Goal: Task Accomplishment & Management: Use online tool/utility

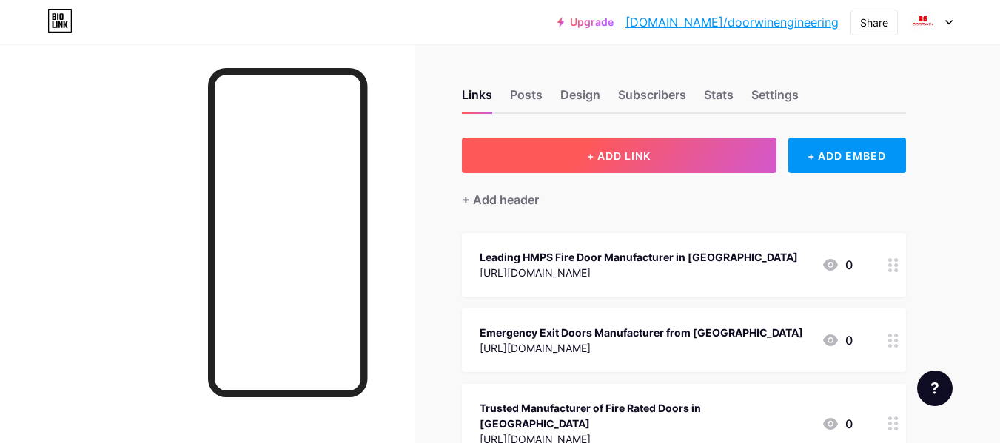
click at [640, 154] on span "+ ADD LINK" at bounding box center [619, 156] width 64 height 13
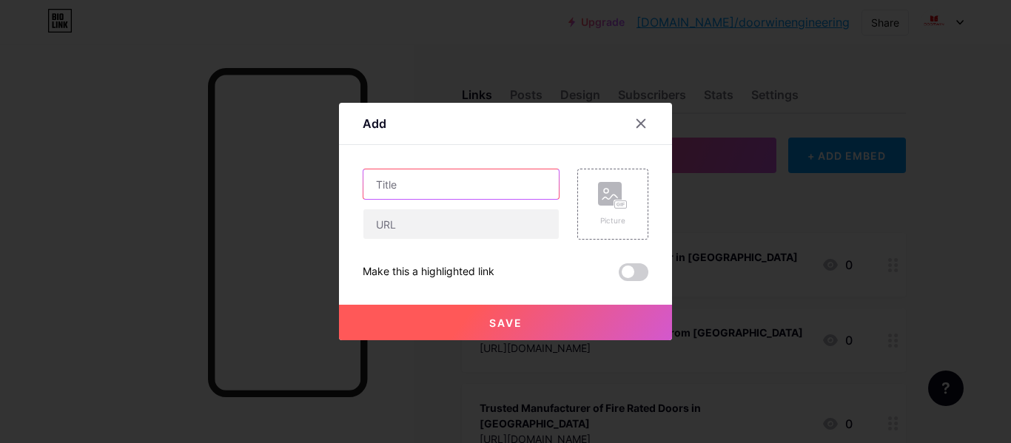
click at [512, 196] on input "text" at bounding box center [461, 185] width 195 height 30
paste input "Best Fire Doors Manufacturer in [GEOGRAPHIC_DATA], [GEOGRAPHIC_DATA] | Doorwin …"
type input "Best Fire Doors Manufacturer in [GEOGRAPHIC_DATA], [GEOGRAPHIC_DATA] | Doorwin …"
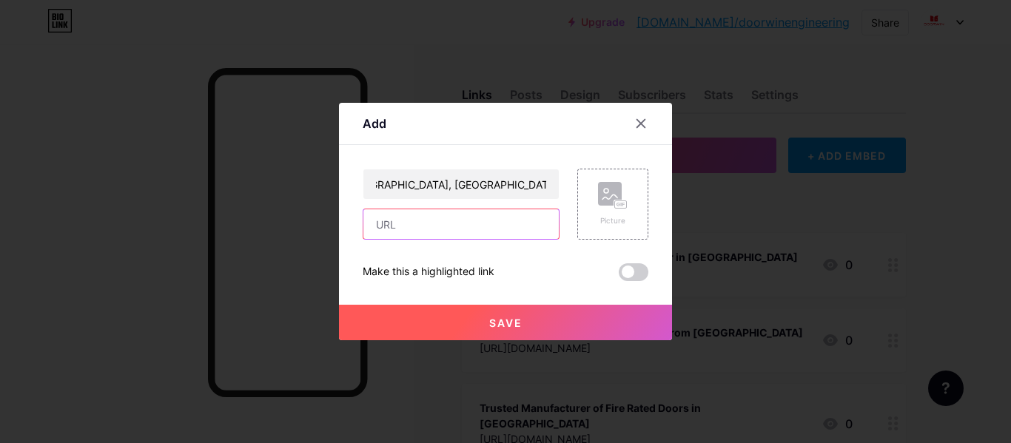
click at [412, 231] on input "text" at bounding box center [461, 225] width 195 height 30
paste input "[URL][DOMAIN_NAME]"
type input "[URL][DOMAIN_NAME]"
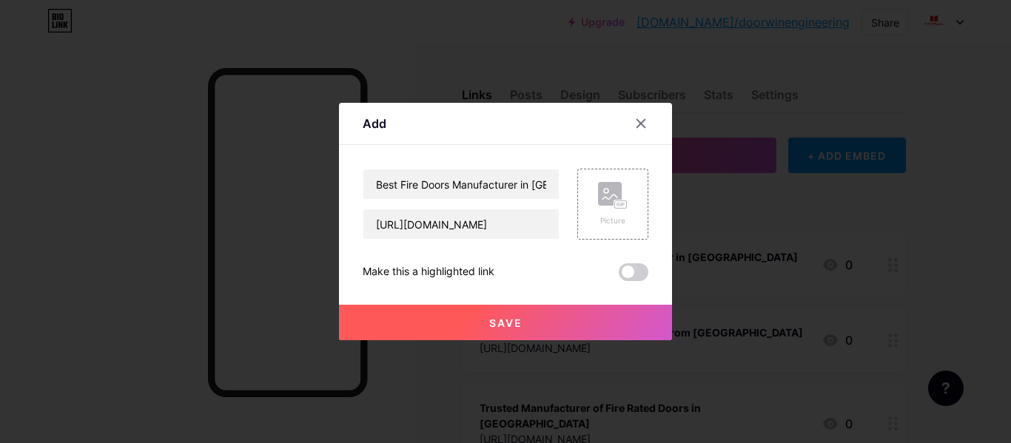
click at [498, 318] on span "Save" at bounding box center [505, 323] width 33 height 13
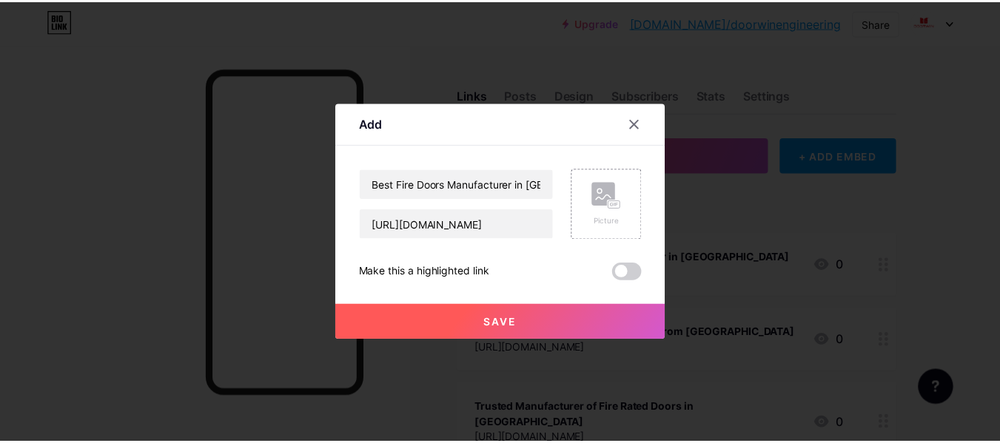
scroll to position [0, 0]
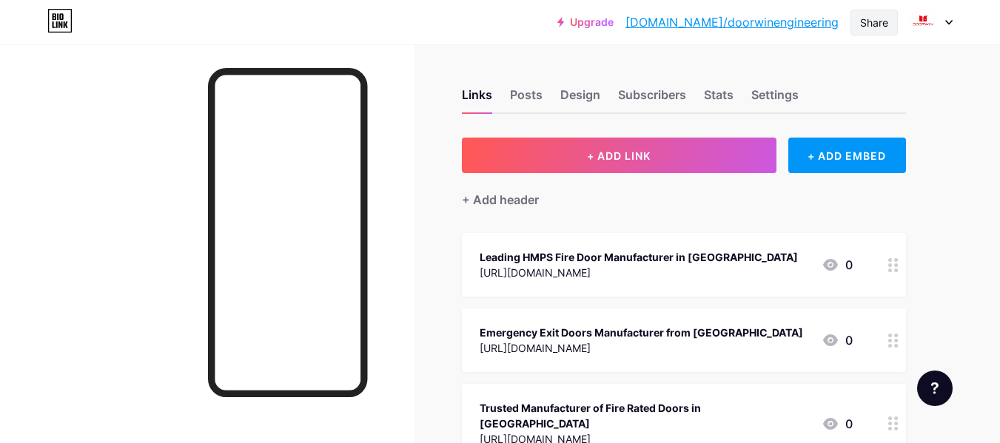
click at [865, 24] on div "Share" at bounding box center [874, 23] width 28 height 16
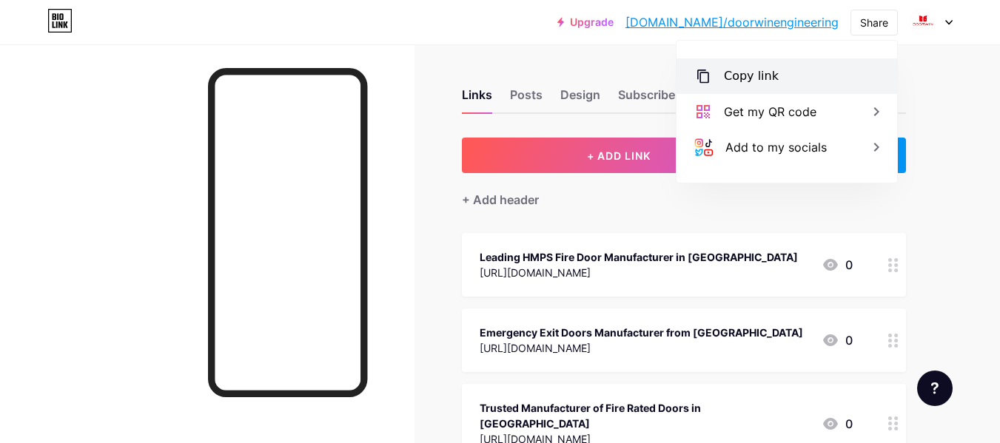
click at [808, 73] on div "Copy link" at bounding box center [787, 76] width 221 height 36
